Goal: Information Seeking & Learning: Learn about a topic

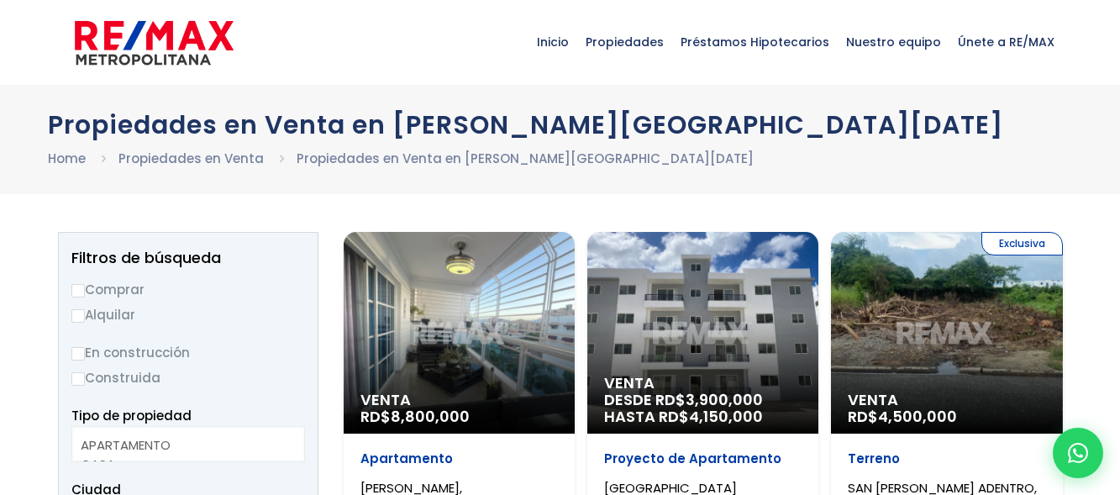
select select
click at [91, 295] on label "Comprar" at bounding box center [188, 289] width 234 height 21
click at [85, 295] on input "Comprar" at bounding box center [77, 290] width 13 height 13
radio input "true"
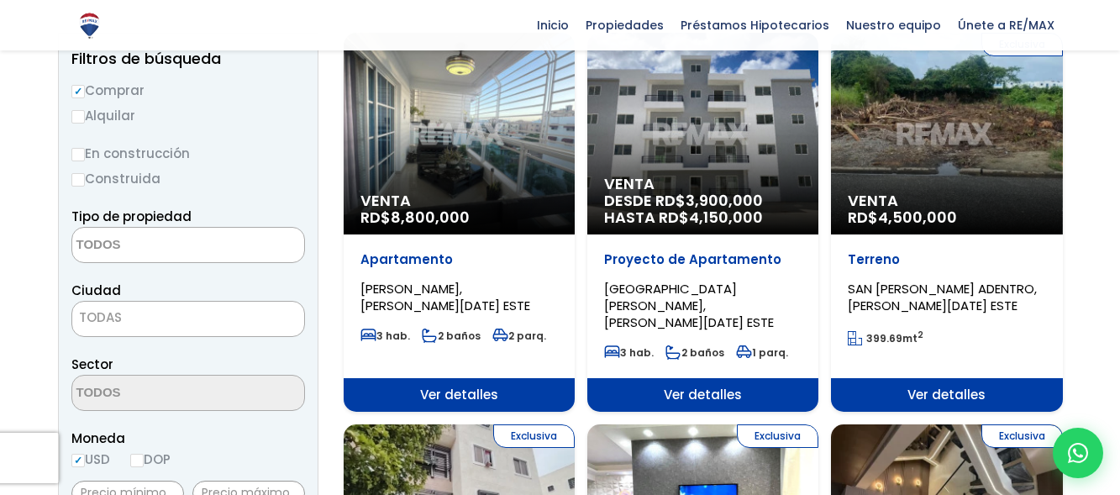
scroll to position [252, 0]
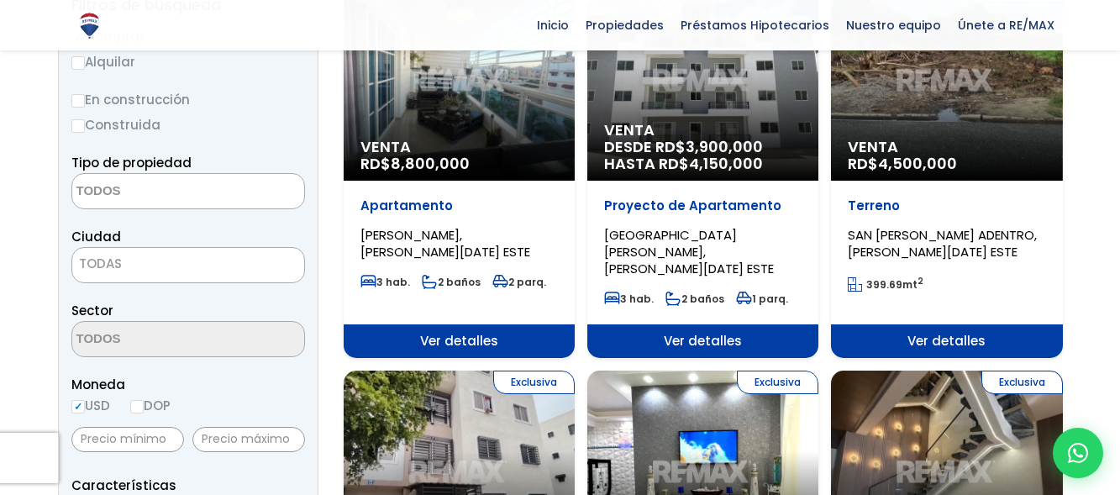
click at [138, 408] on input "DOP" at bounding box center [136, 406] width 13 height 13
radio input "true"
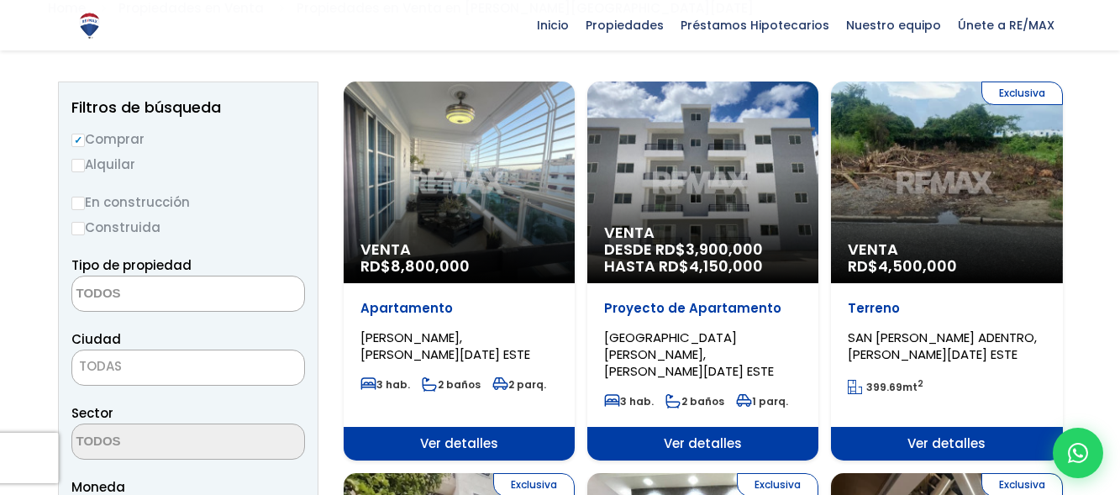
scroll to position [84, 0]
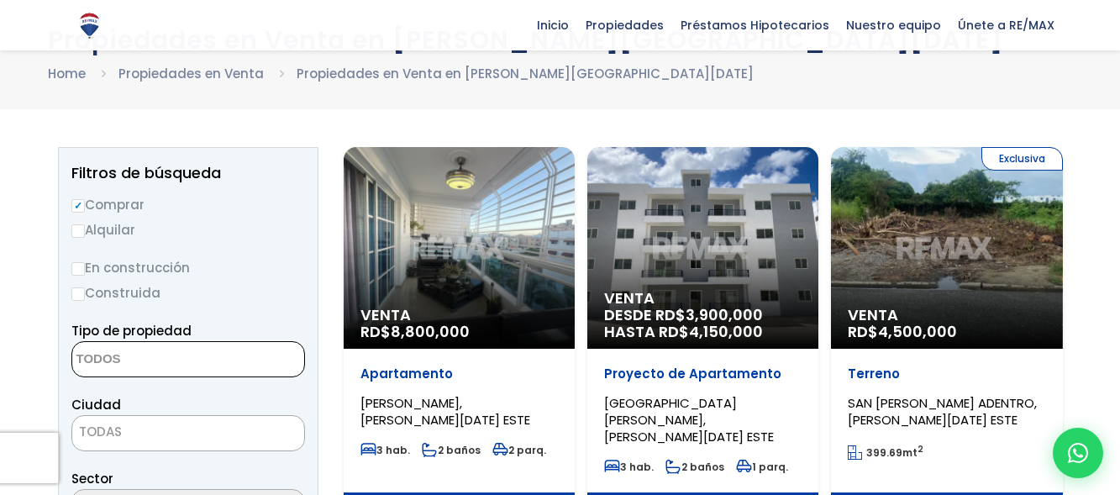
click at [153, 360] on textarea "Search" at bounding box center [153, 360] width 163 height 36
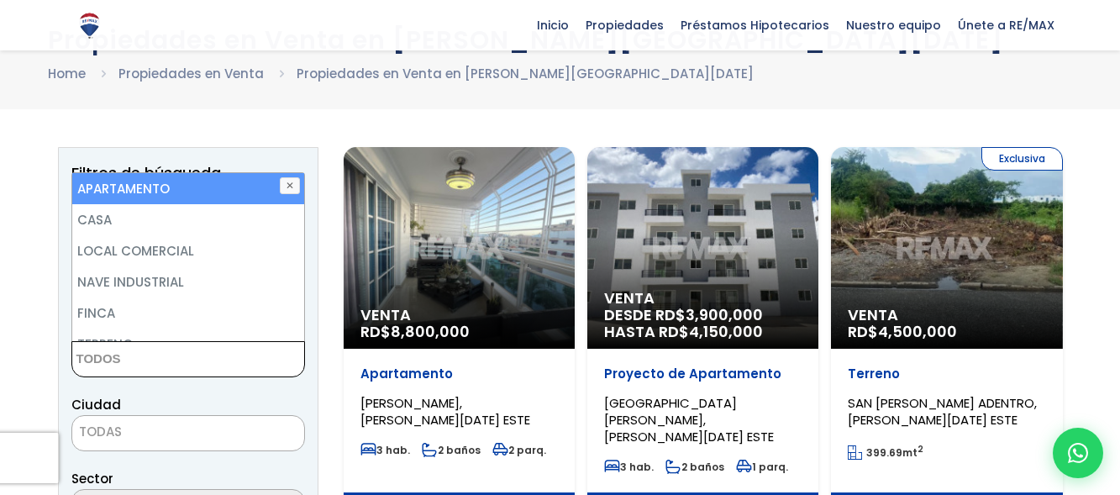
click at [150, 182] on li "APARTAMENTO" at bounding box center [188, 188] width 232 height 31
select select "apartment"
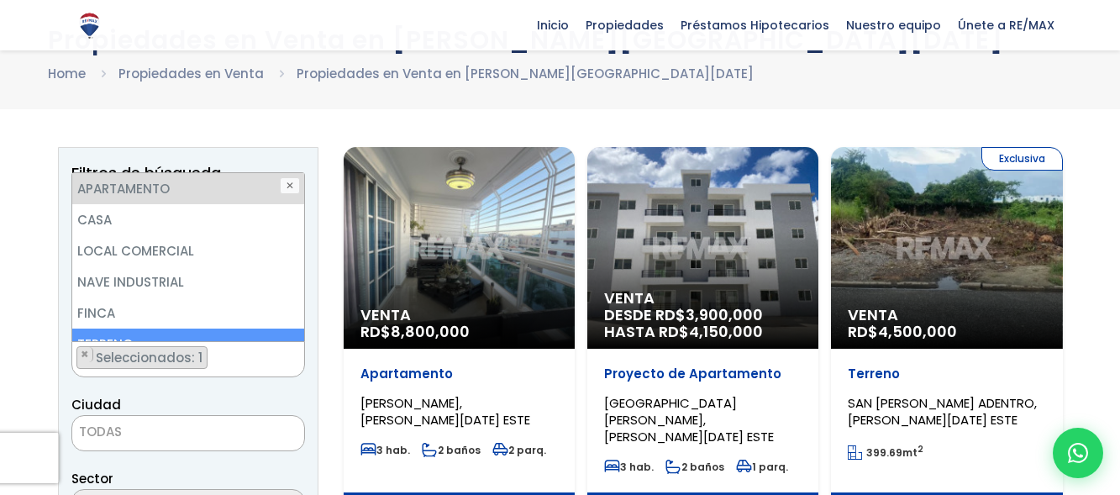
click at [187, 426] on span "TODAS" at bounding box center [188, 432] width 232 height 24
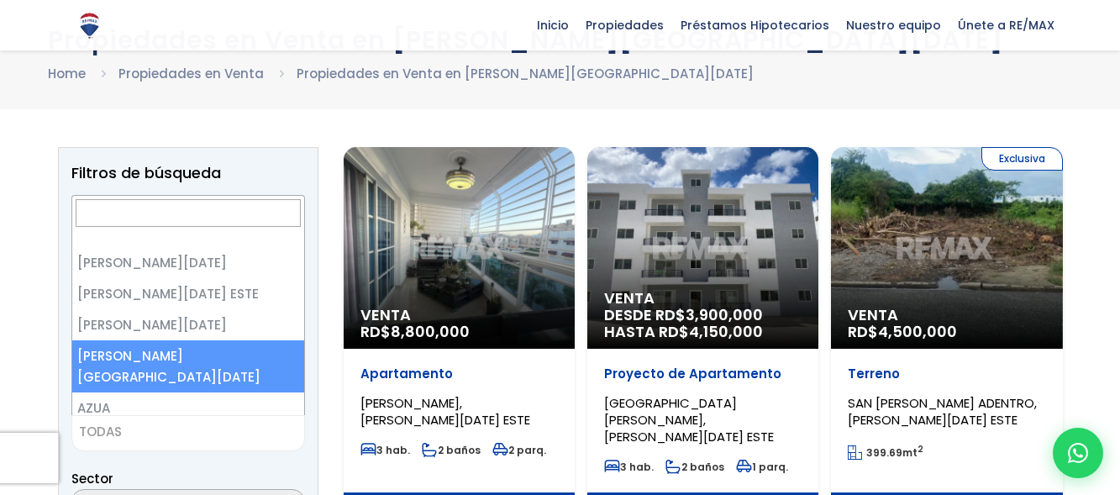
select select "150"
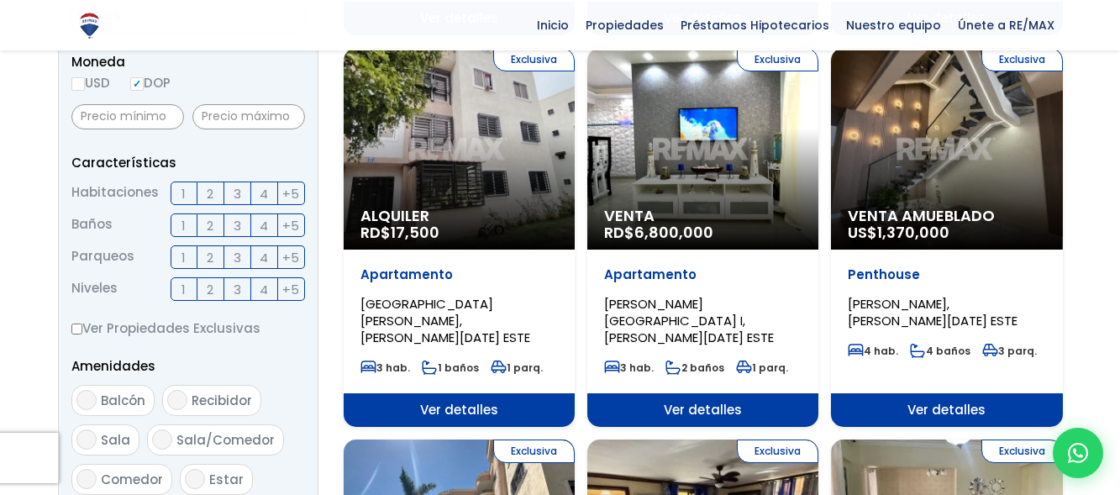
scroll to position [925, 0]
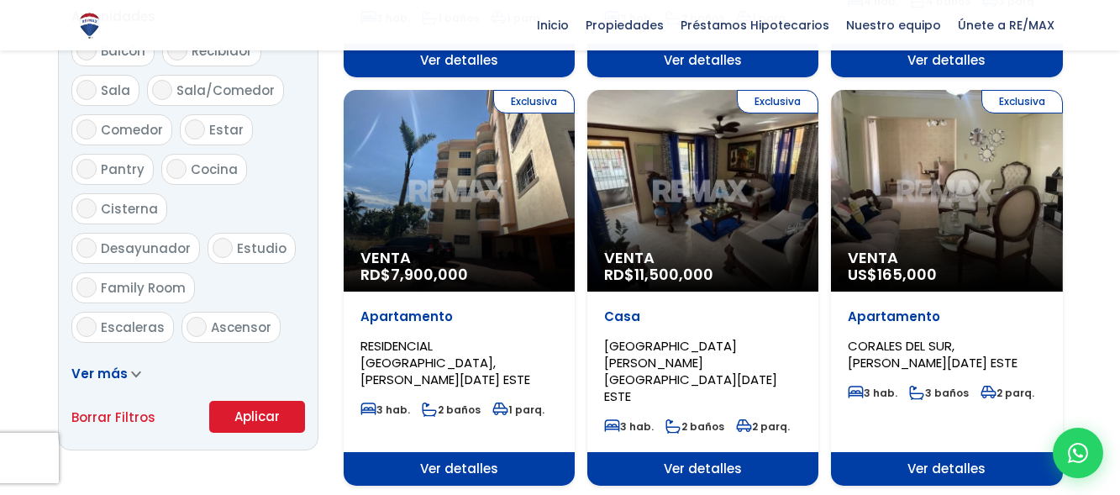
click at [248, 420] on button "Aplicar" at bounding box center [257, 417] width 96 height 32
click at [250, 419] on button "Aplicar" at bounding box center [257, 417] width 96 height 32
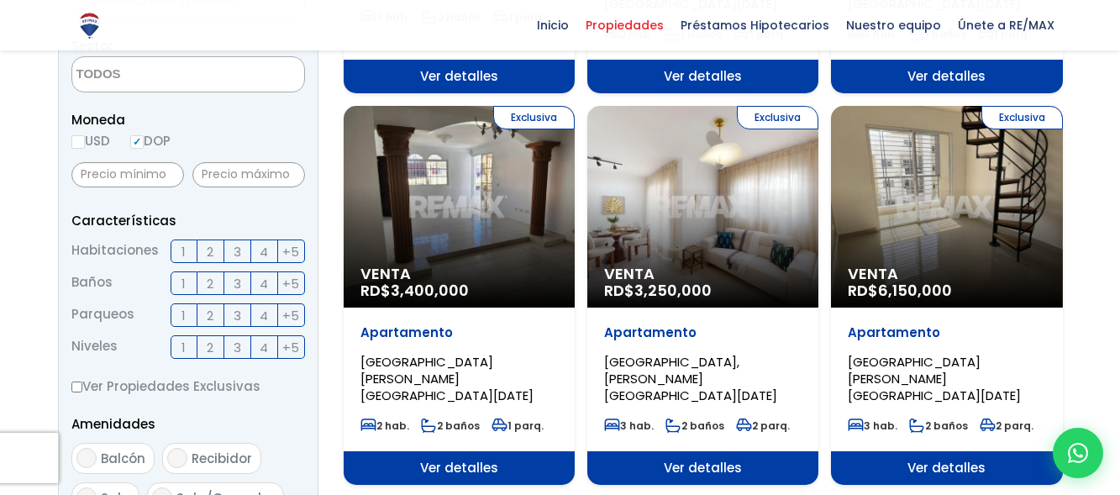
scroll to position [588, 0]
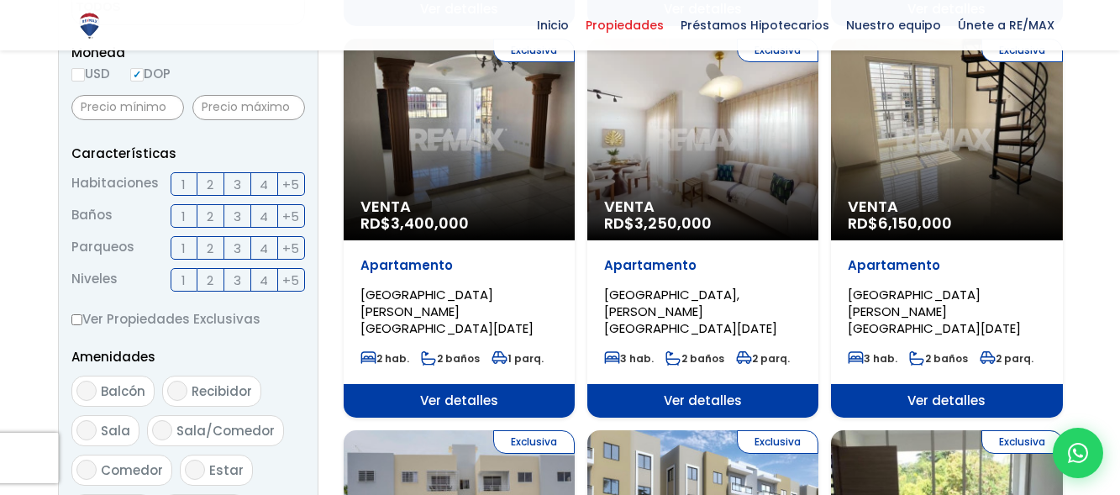
click at [210, 184] on span "2" at bounding box center [210, 184] width 7 height 21
click at [0, 0] on input "2" at bounding box center [0, 0] width 0 height 0
click at [209, 214] on span "2" at bounding box center [210, 216] width 7 height 21
click at [0, 0] on input "2" at bounding box center [0, 0] width 0 height 0
click at [185, 249] on span "1" at bounding box center [184, 248] width 4 height 21
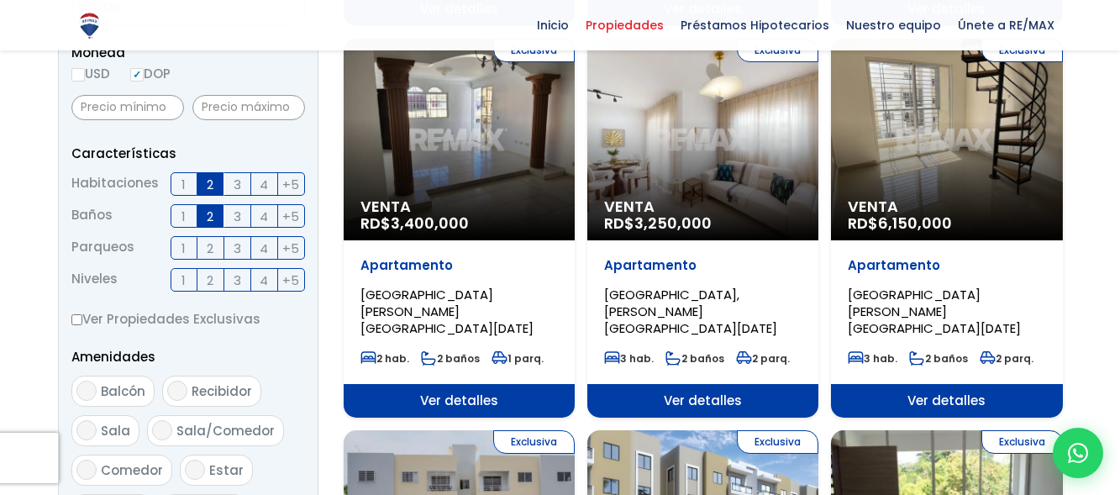
click at [0, 0] on input "1" at bounding box center [0, 0] width 0 height 0
click at [239, 285] on span "3" at bounding box center [238, 280] width 8 height 21
click at [0, 0] on input "3" at bounding box center [0, 0] width 0 height 0
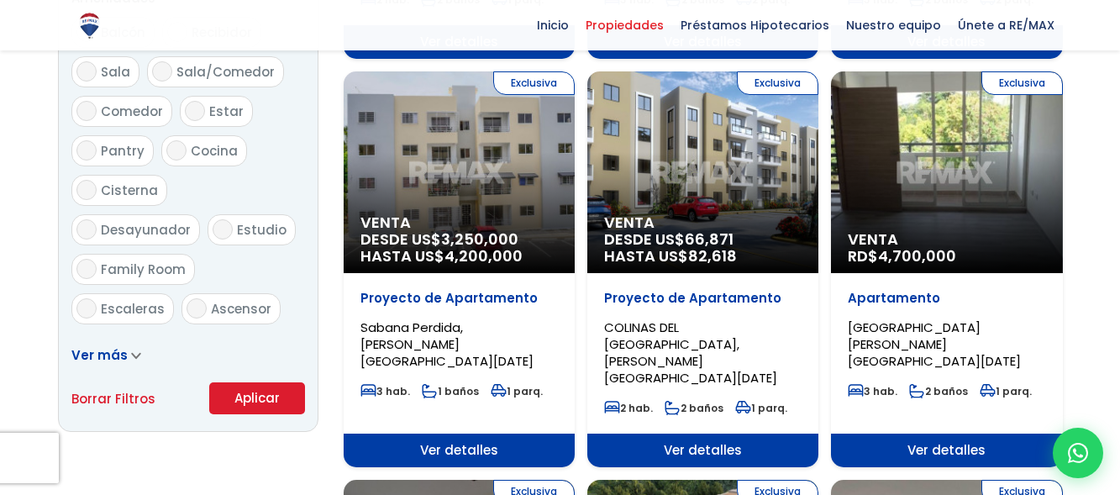
scroll to position [1009, 0]
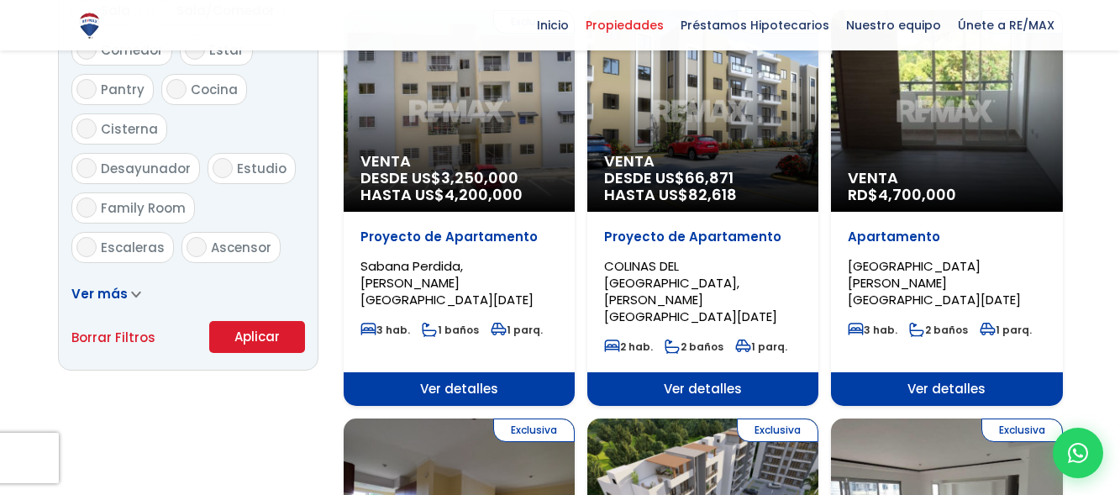
click at [251, 332] on button "Aplicar" at bounding box center [257, 337] width 96 height 32
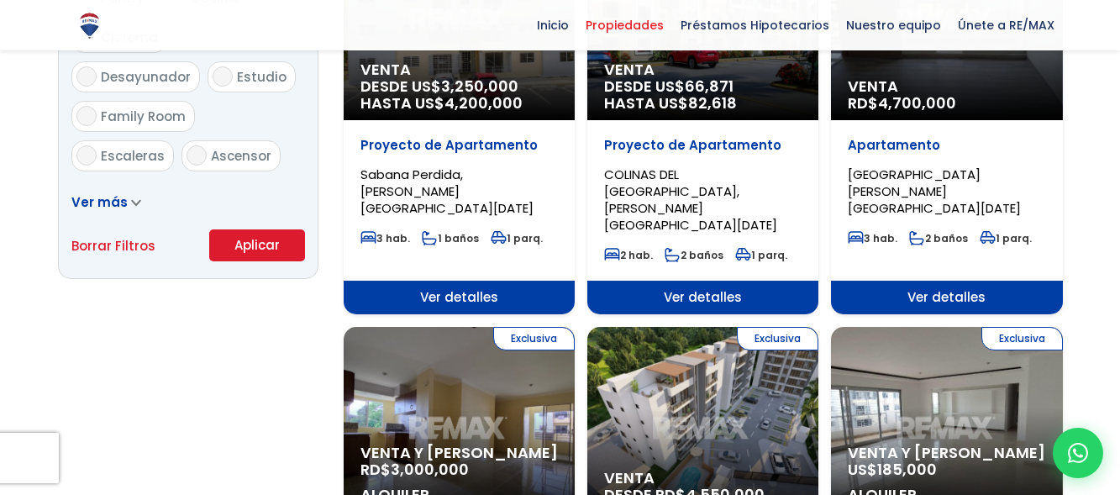
scroll to position [1261, 0]
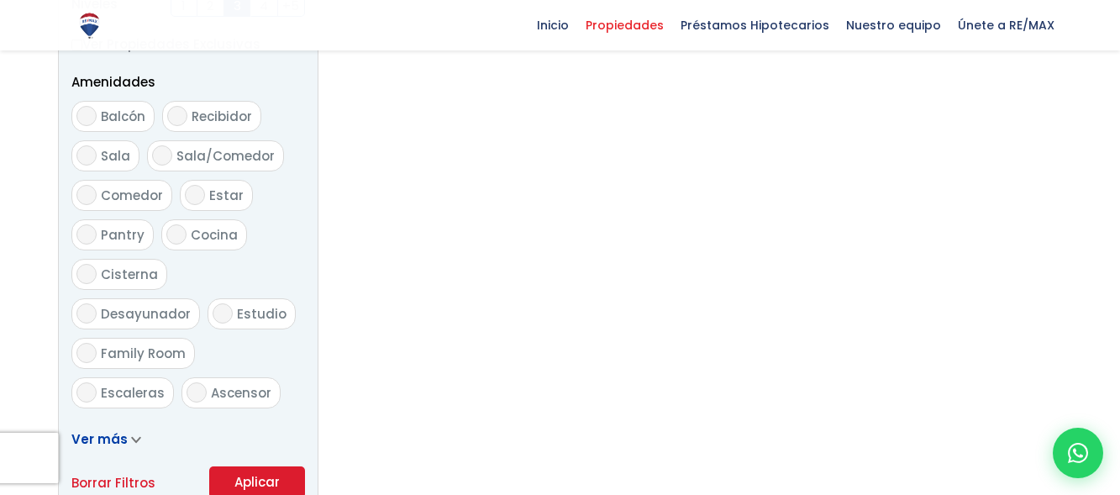
scroll to position [672, 0]
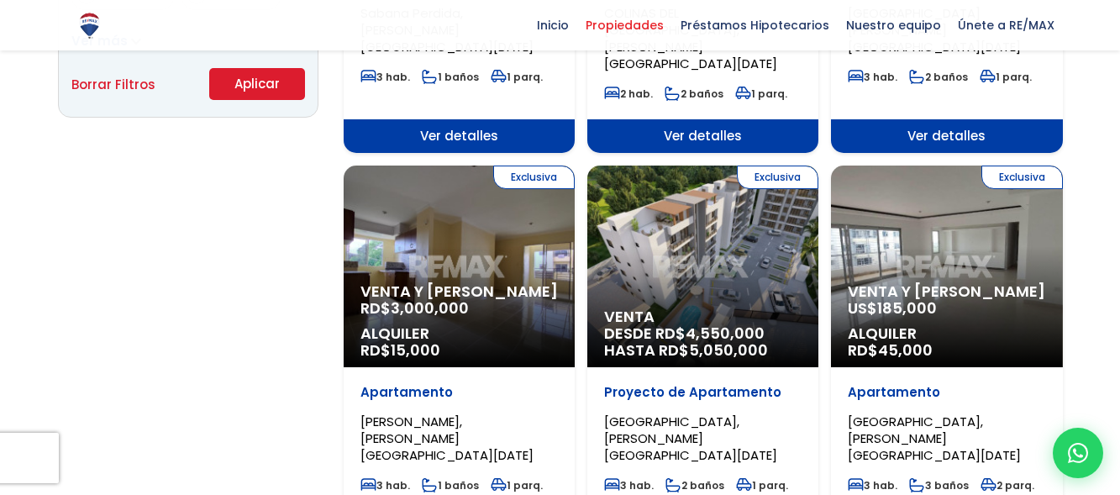
scroll to position [1261, 0]
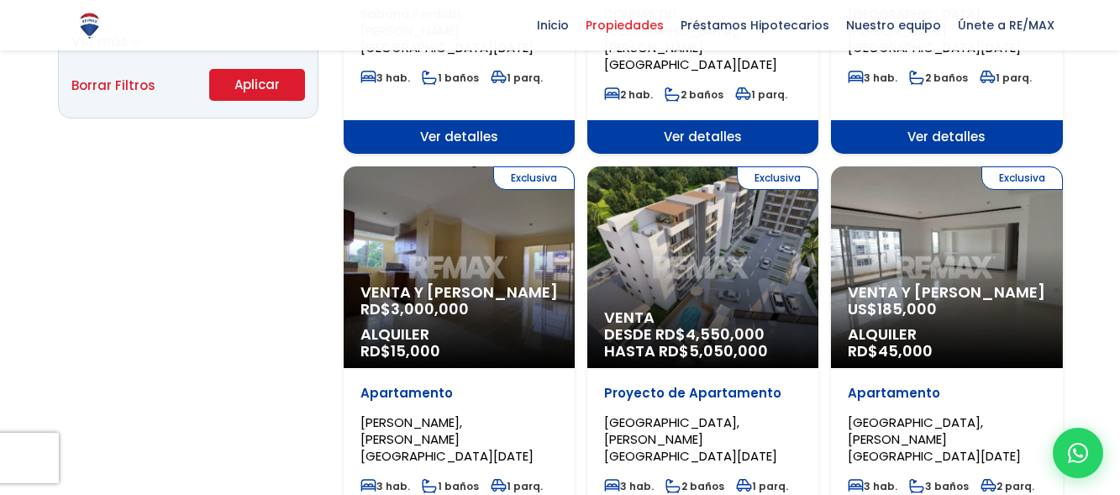
click at [499, 284] on span "Venta y [PERSON_NAME]" at bounding box center [460, 292] width 198 height 17
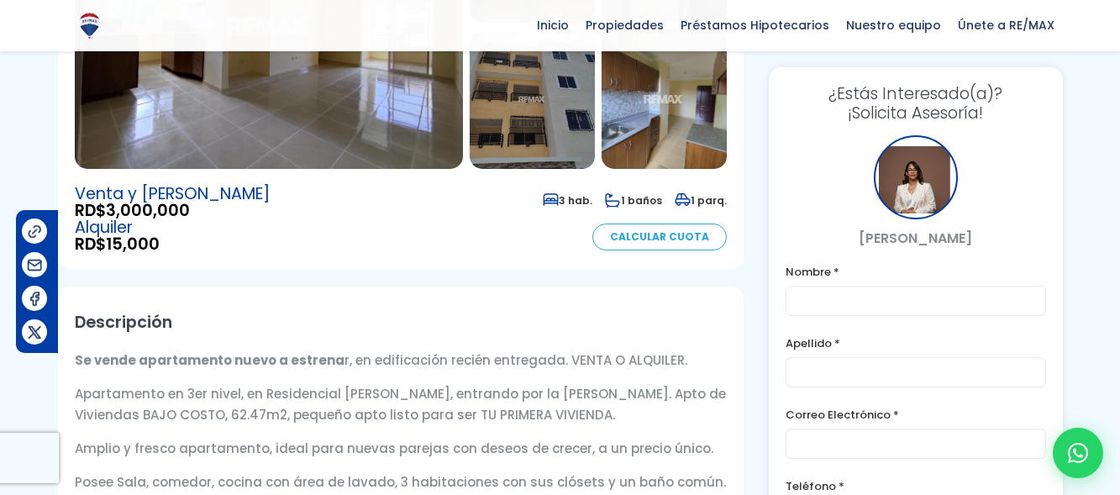
scroll to position [84, 0]
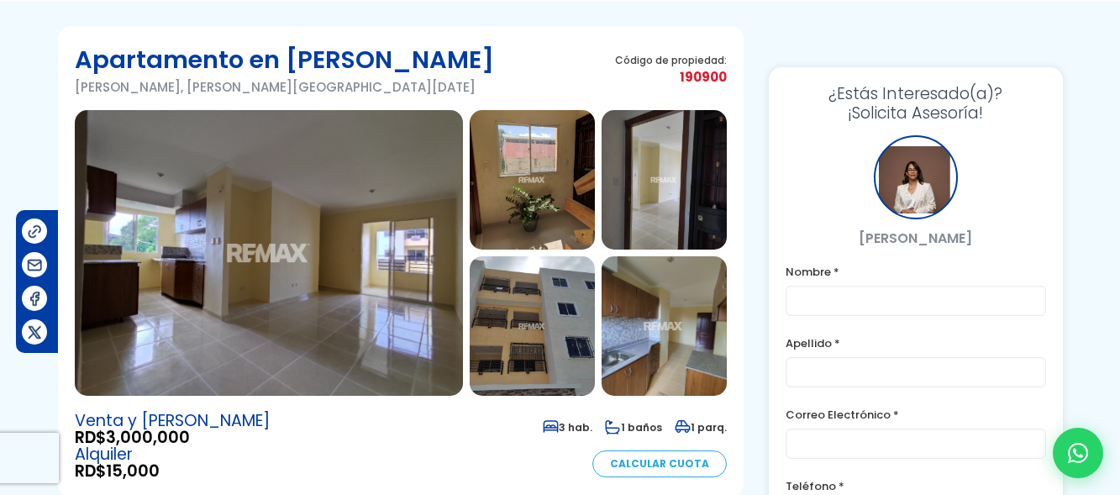
click at [286, 257] on img at bounding box center [269, 253] width 388 height 286
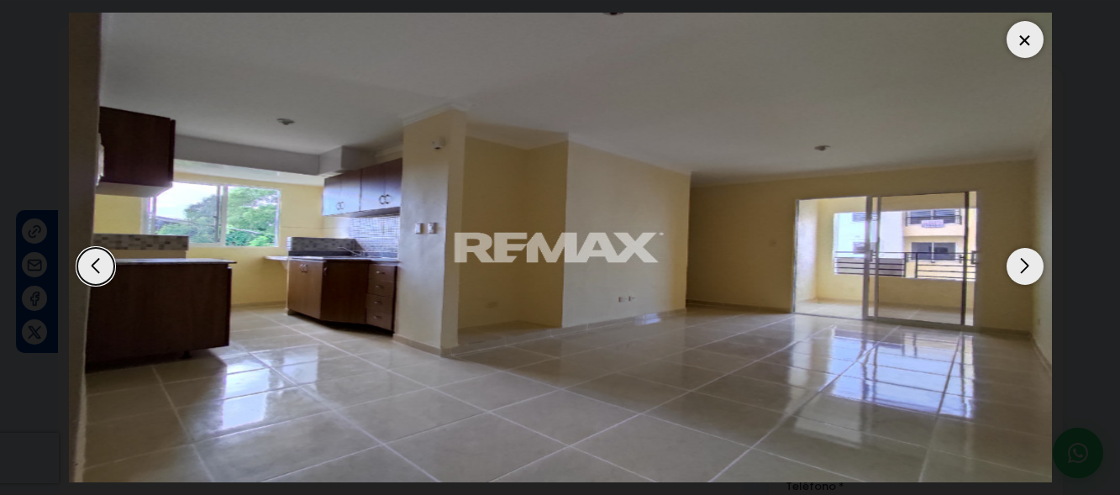
click at [1015, 266] on div "Next slide" at bounding box center [1025, 266] width 37 height 37
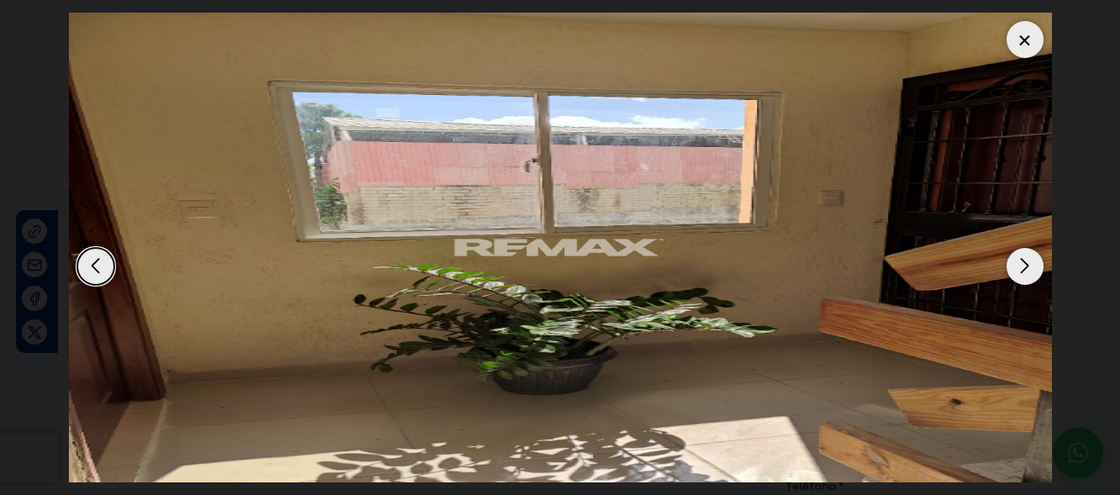
click at [1015, 266] on div "Next slide" at bounding box center [1025, 266] width 37 height 37
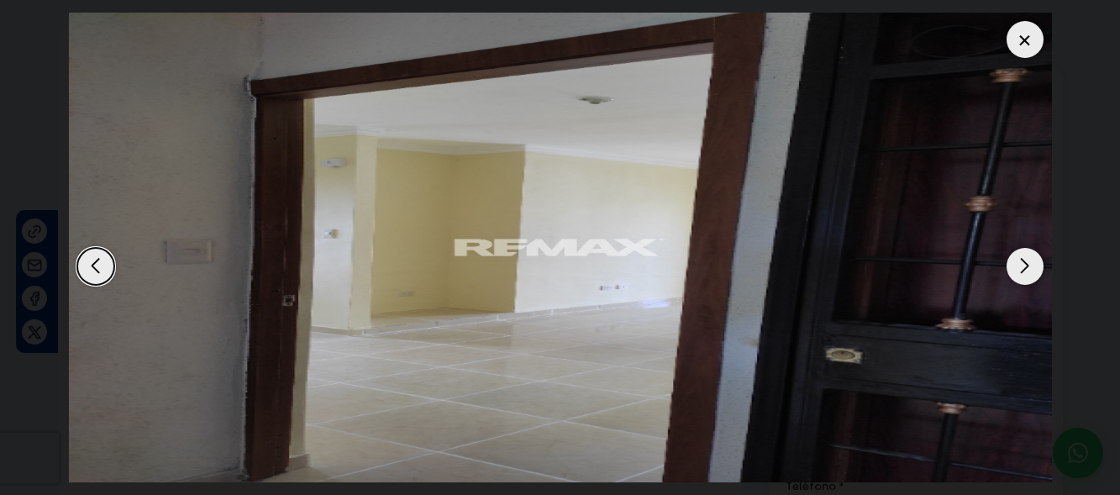
click at [1015, 266] on div "Next slide" at bounding box center [1025, 266] width 37 height 37
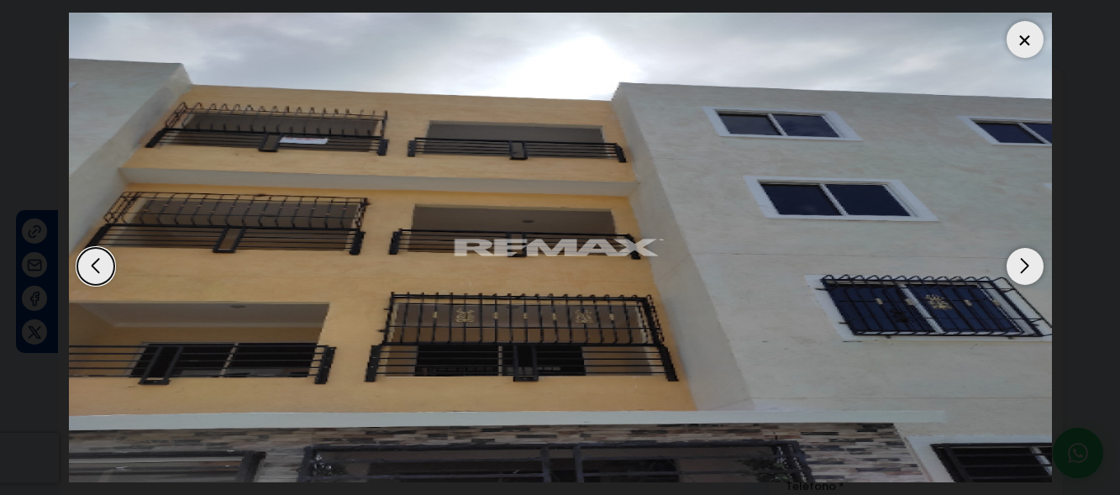
click at [1015, 266] on div "Next slide" at bounding box center [1025, 266] width 37 height 37
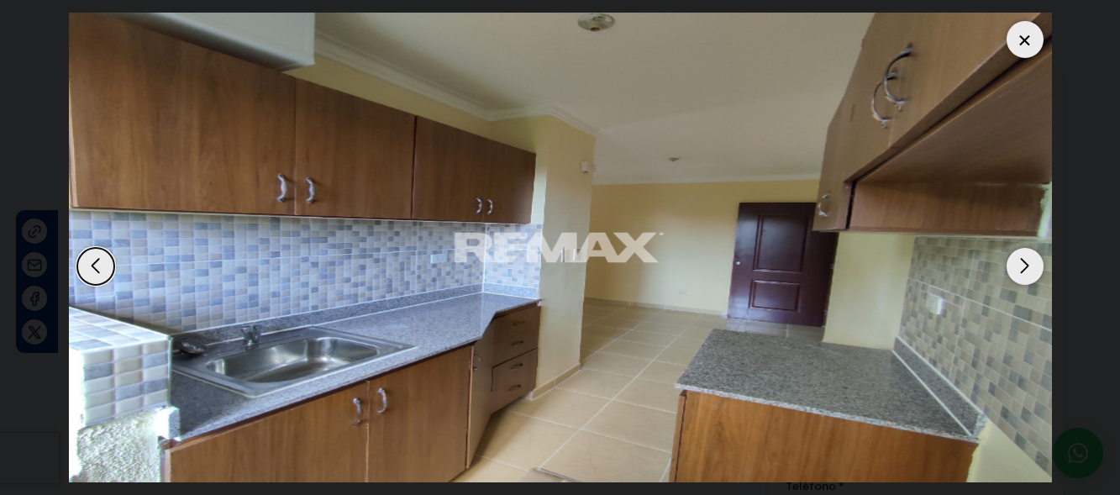
click at [1015, 266] on div "Next slide" at bounding box center [1025, 266] width 37 height 37
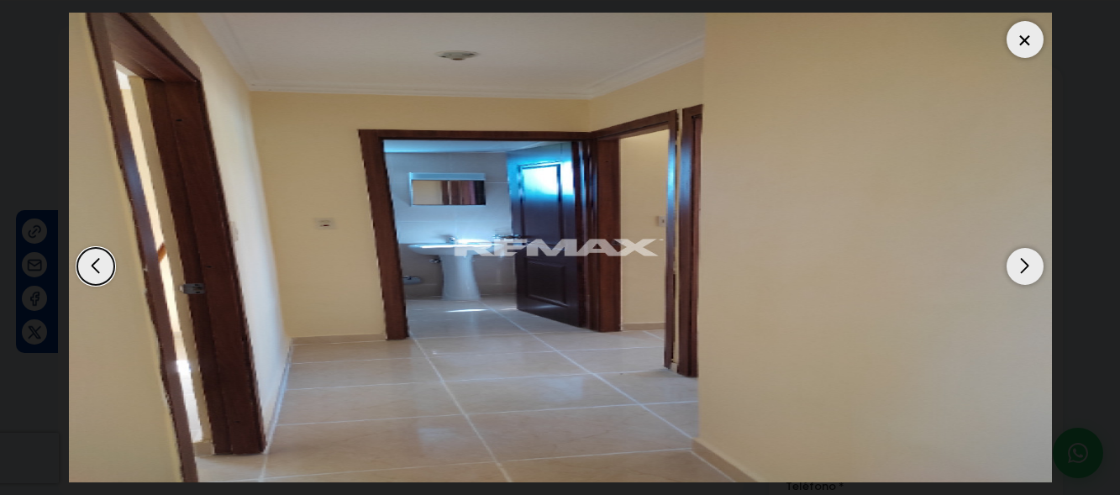
click at [1015, 266] on div "Next slide" at bounding box center [1025, 266] width 37 height 37
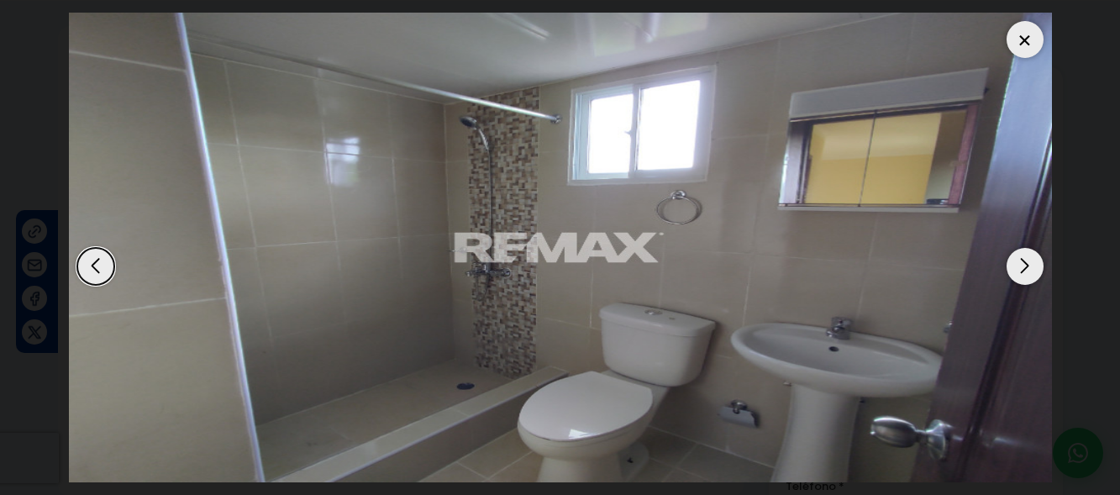
click at [1015, 266] on div "Next slide" at bounding box center [1025, 266] width 37 height 37
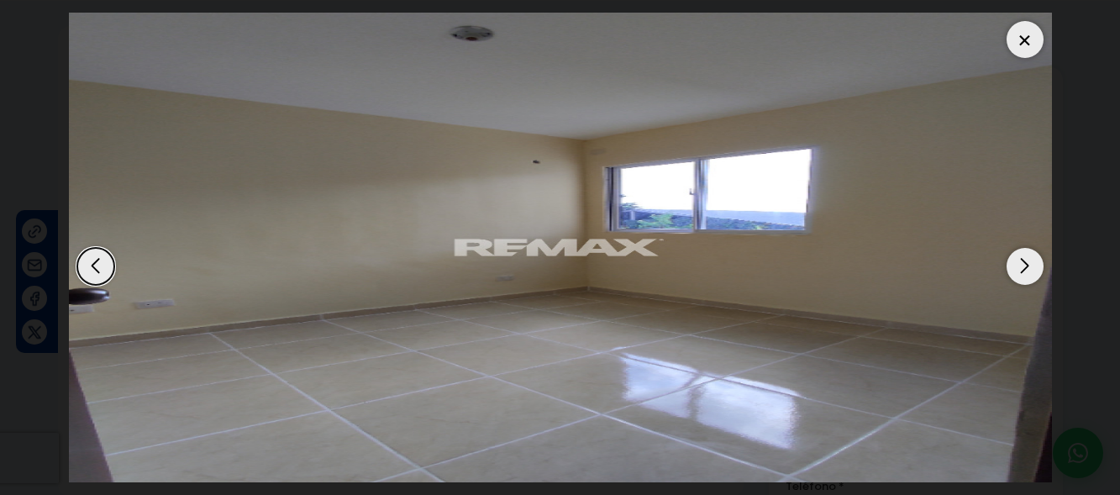
click at [1018, 34] on div at bounding box center [1025, 39] width 37 height 37
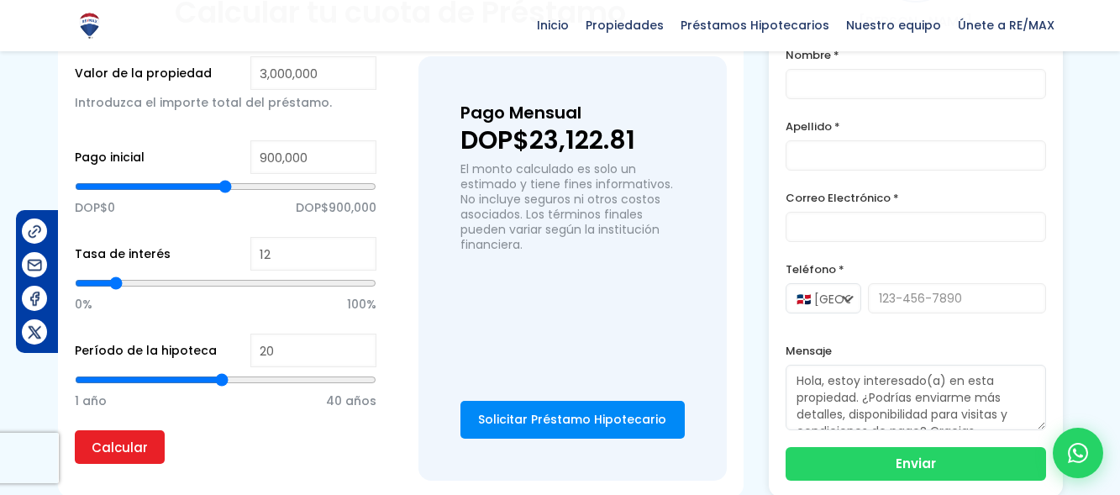
scroll to position [1345, 0]
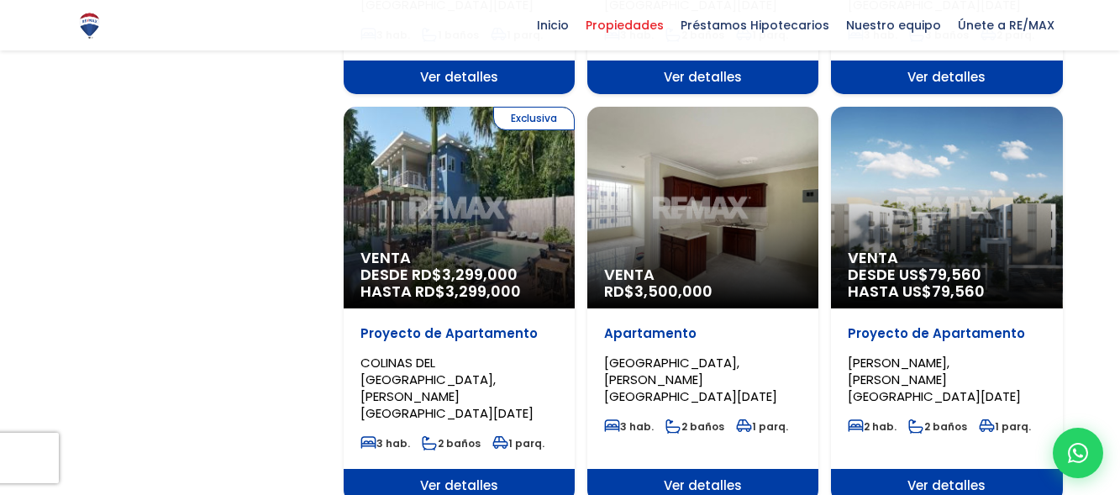
scroll to position [1682, 0]
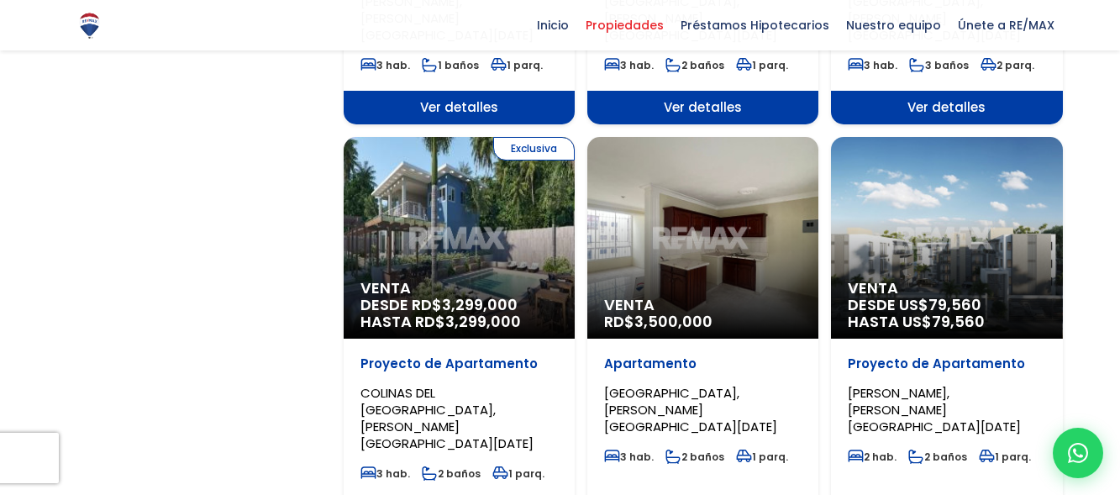
click at [777, 174] on div "Venta RD$ 3,500,000" at bounding box center [703, 238] width 231 height 202
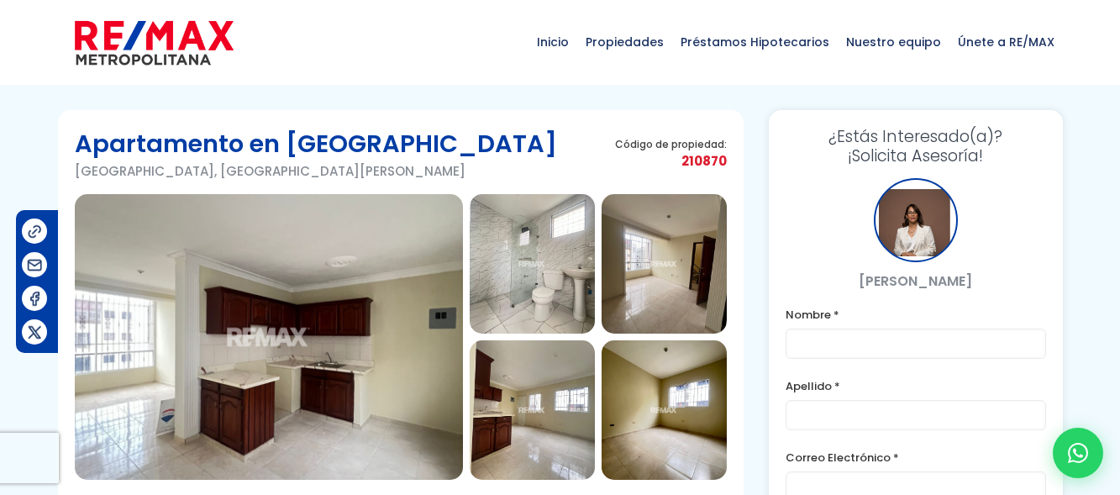
click at [352, 294] on img at bounding box center [269, 337] width 388 height 286
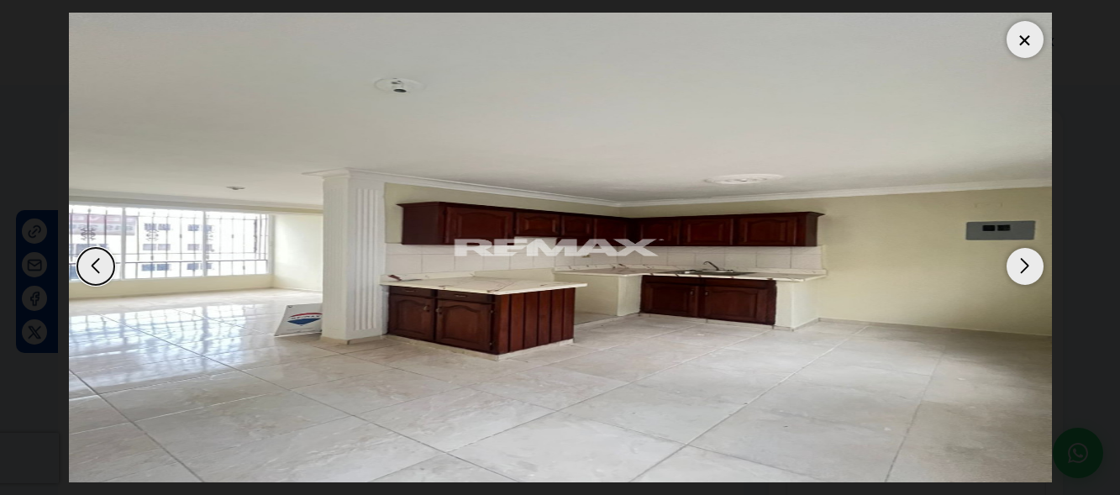
click at [1031, 263] on div "Next slide" at bounding box center [1025, 266] width 37 height 37
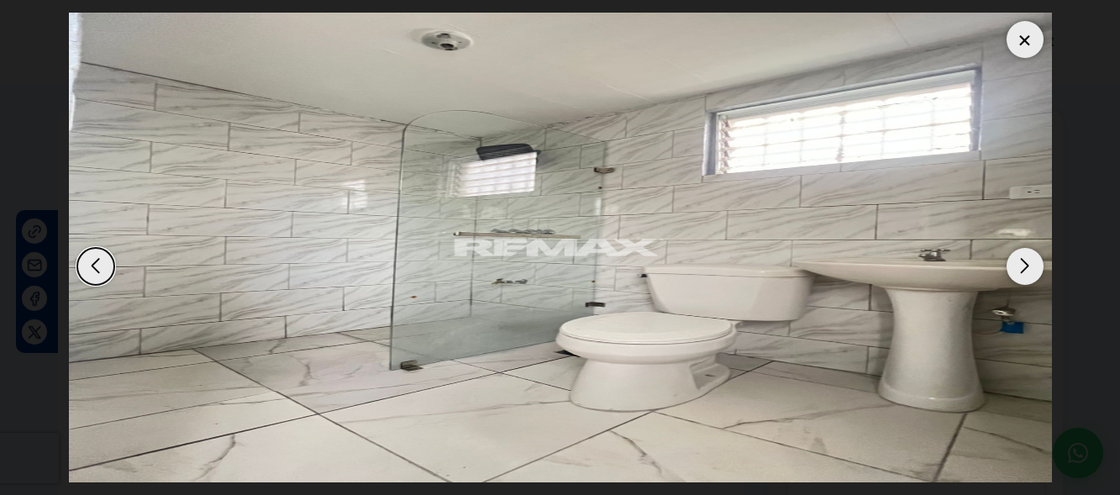
click at [1031, 263] on div "Next slide" at bounding box center [1025, 266] width 37 height 37
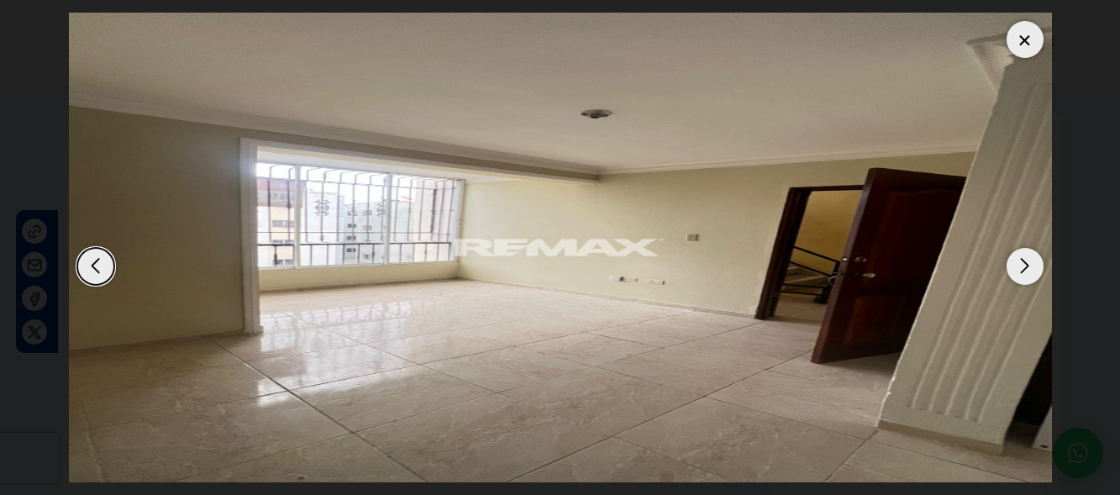
click at [1031, 263] on div "Next slide" at bounding box center [1025, 266] width 37 height 37
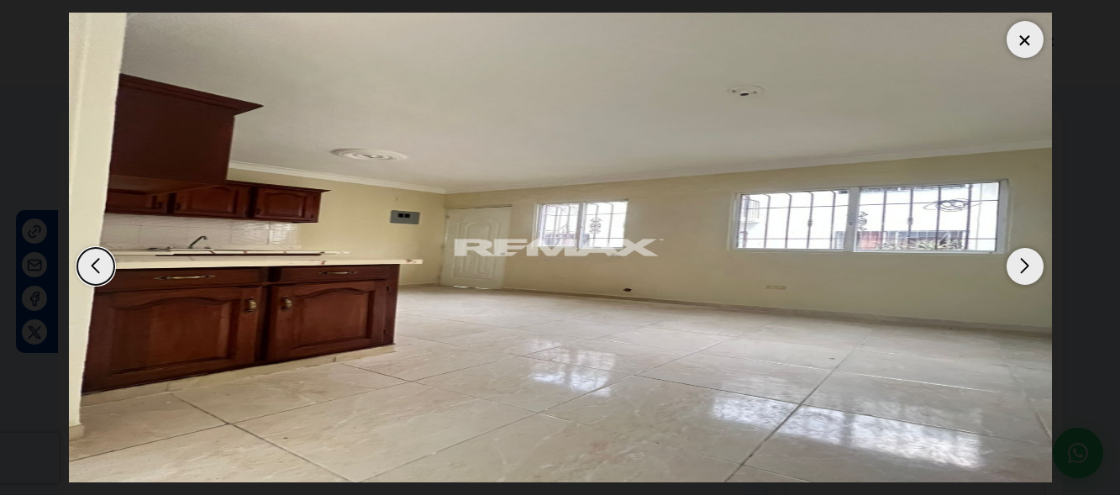
drag, startPoint x: 1031, startPoint y: 263, endPoint x: 795, endPoint y: 264, distance: 236.2
click at [1031, 263] on div "Next slide" at bounding box center [1025, 266] width 37 height 37
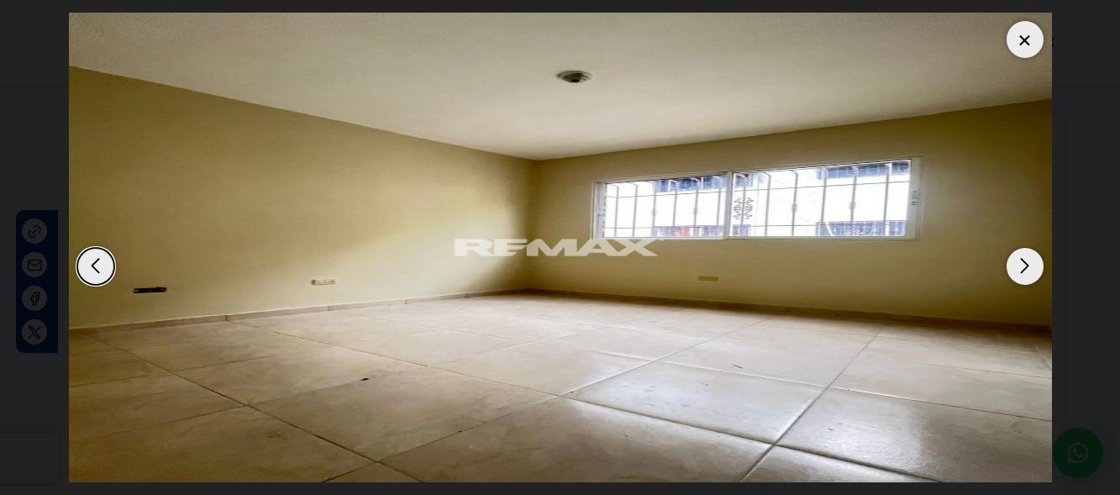
click at [1025, 40] on div at bounding box center [1025, 39] width 37 height 37
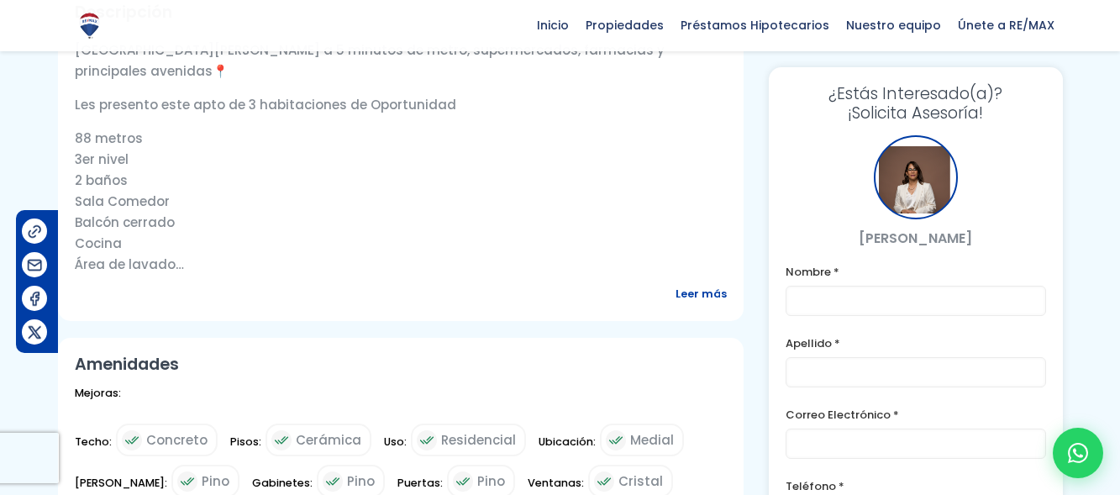
scroll to position [588, 0]
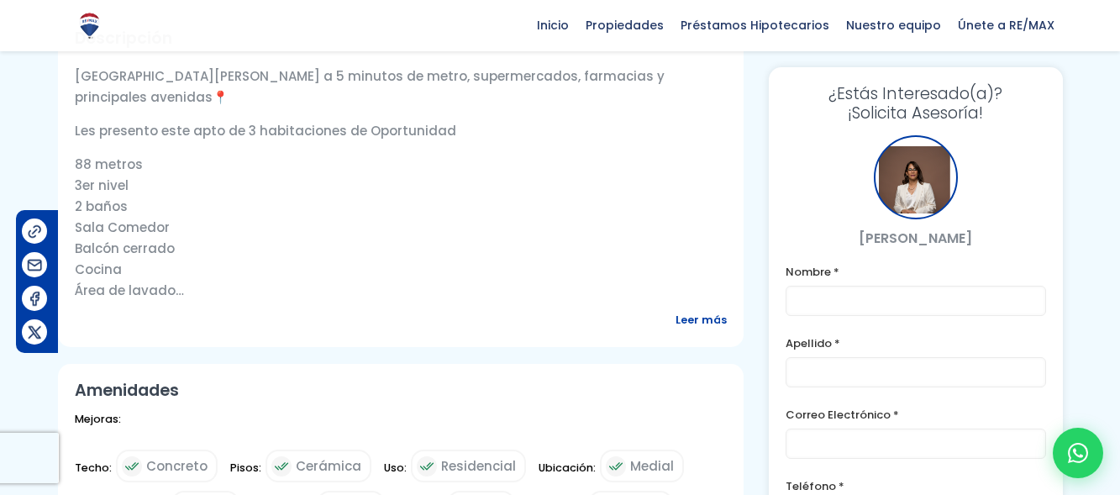
click at [712, 318] on span "Leer más" at bounding box center [701, 319] width 51 height 21
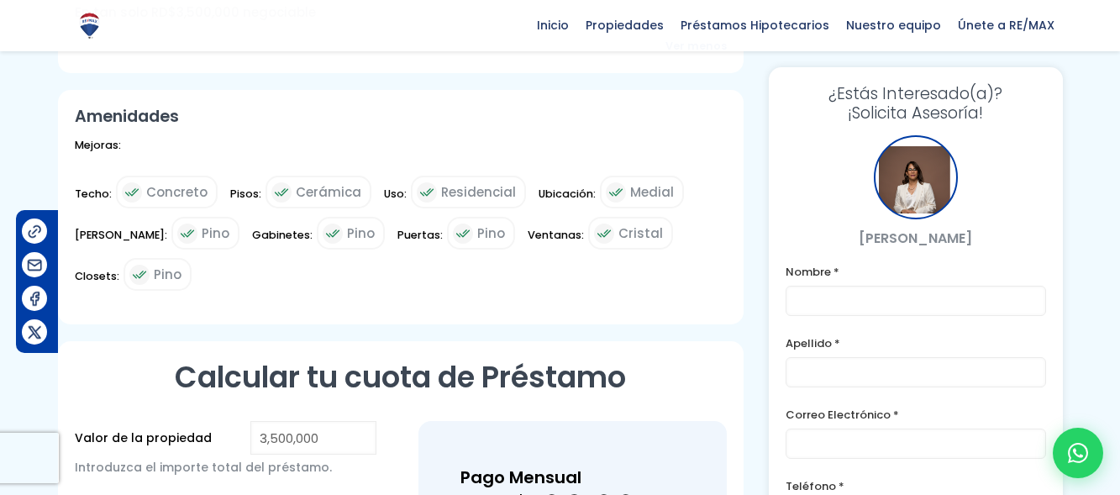
scroll to position [1177, 0]
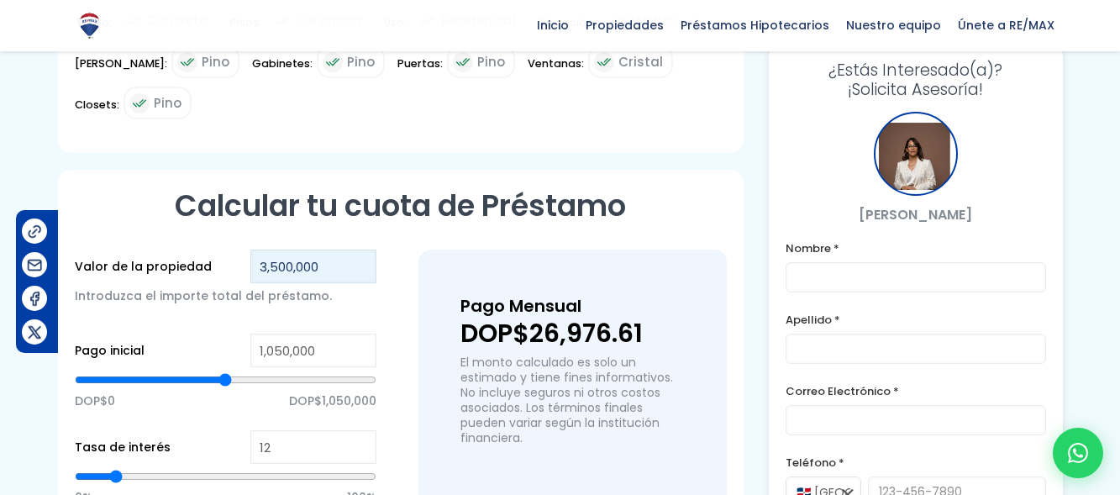
drag, startPoint x: 339, startPoint y: 254, endPoint x: 245, endPoint y: 254, distance: 94.1
click at [245, 254] on div "Valor de la propiedad 3,500,000 Introduzca el importe total del préstamo." at bounding box center [226, 288] width 302 height 76
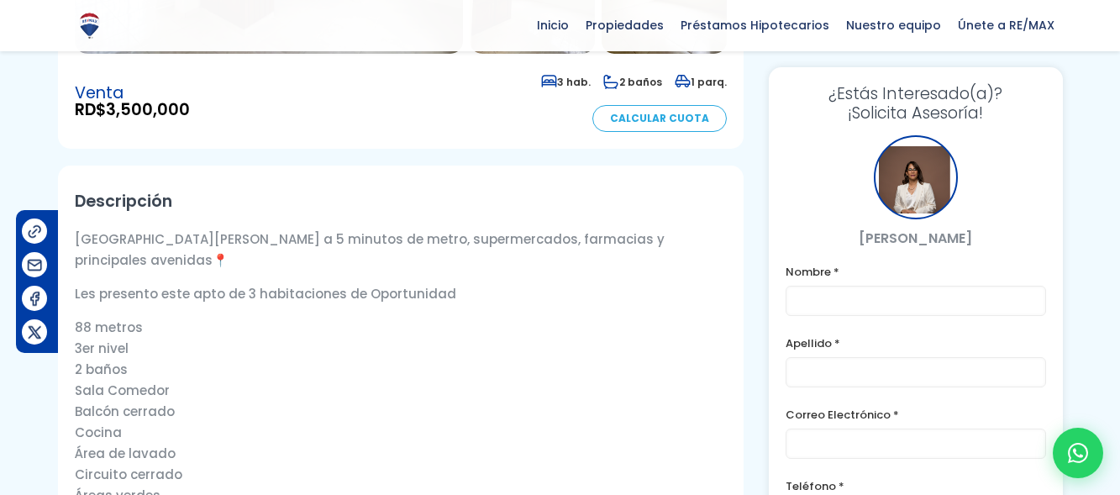
scroll to position [31, 0]
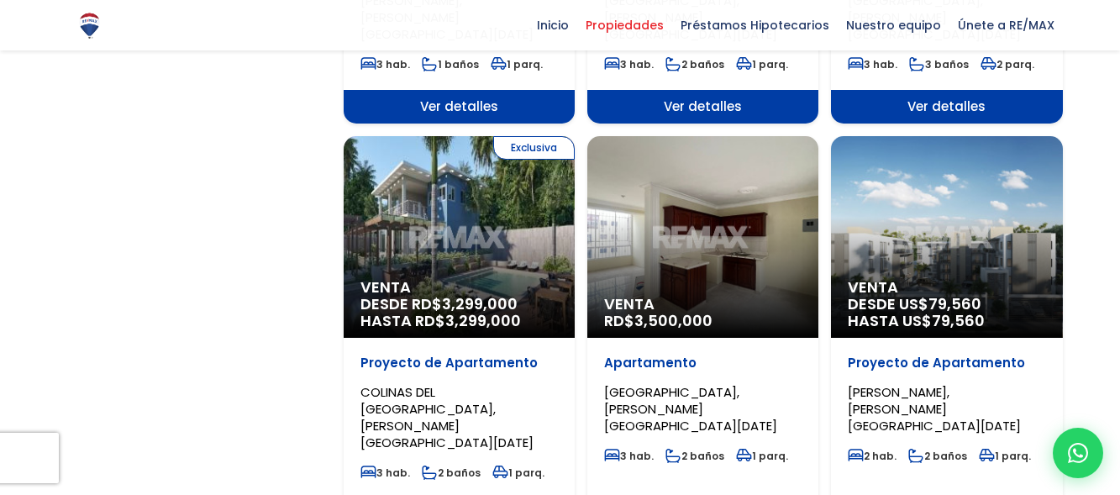
click at [509, 167] on div "Exclusiva Venta DESDE RD$ 3,299,000 HASTA RD$ 3,299,000" at bounding box center [459, 237] width 231 height 202
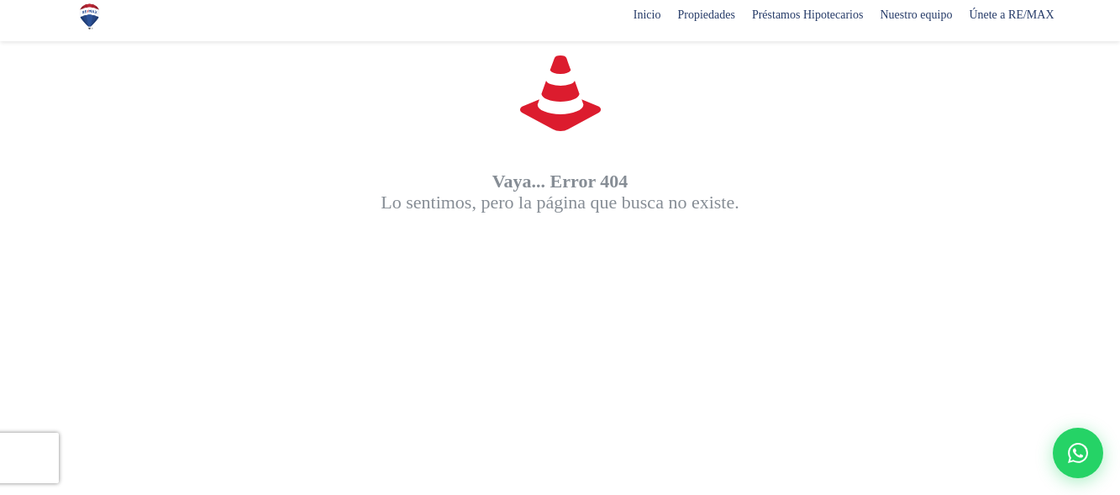
scroll to position [168, 0]
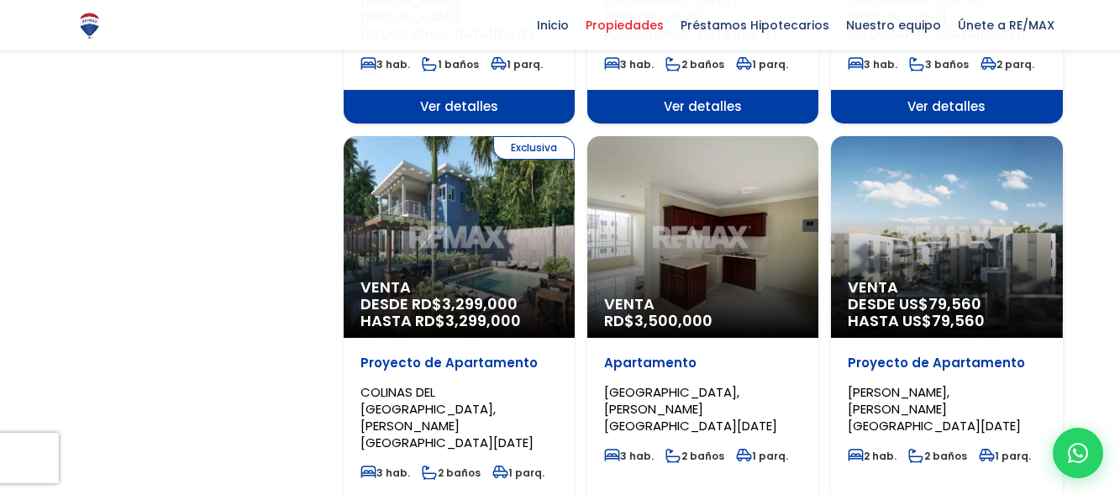
click at [523, 296] on span "DESDE RD$ 3,299,000 HASTA RD$ 3,299,000" at bounding box center [460, 313] width 198 height 34
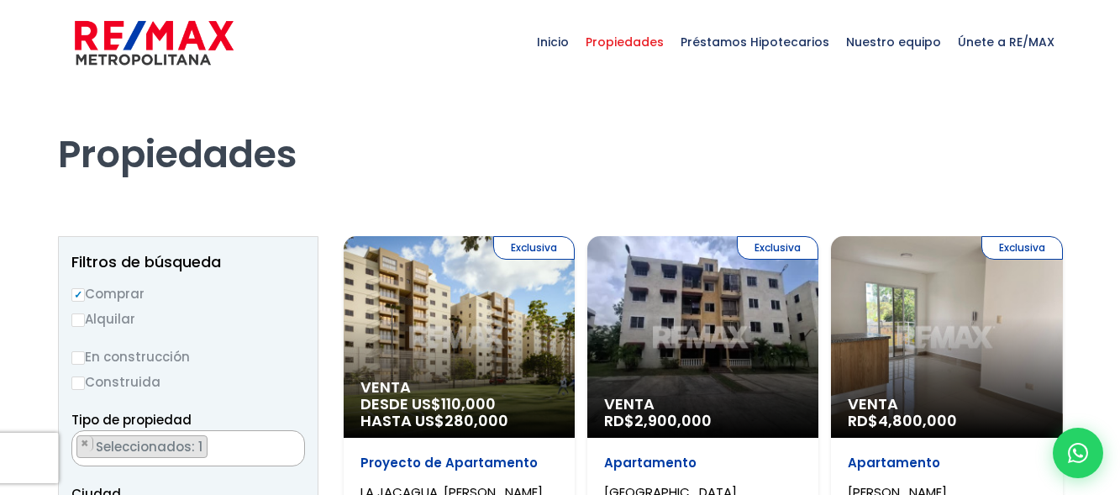
click at [120, 290] on label "Comprar" at bounding box center [188, 293] width 234 height 21
click at [85, 290] on input "Comprar" at bounding box center [77, 294] width 13 height 13
